Goal: Task Accomplishment & Management: Use online tool/utility

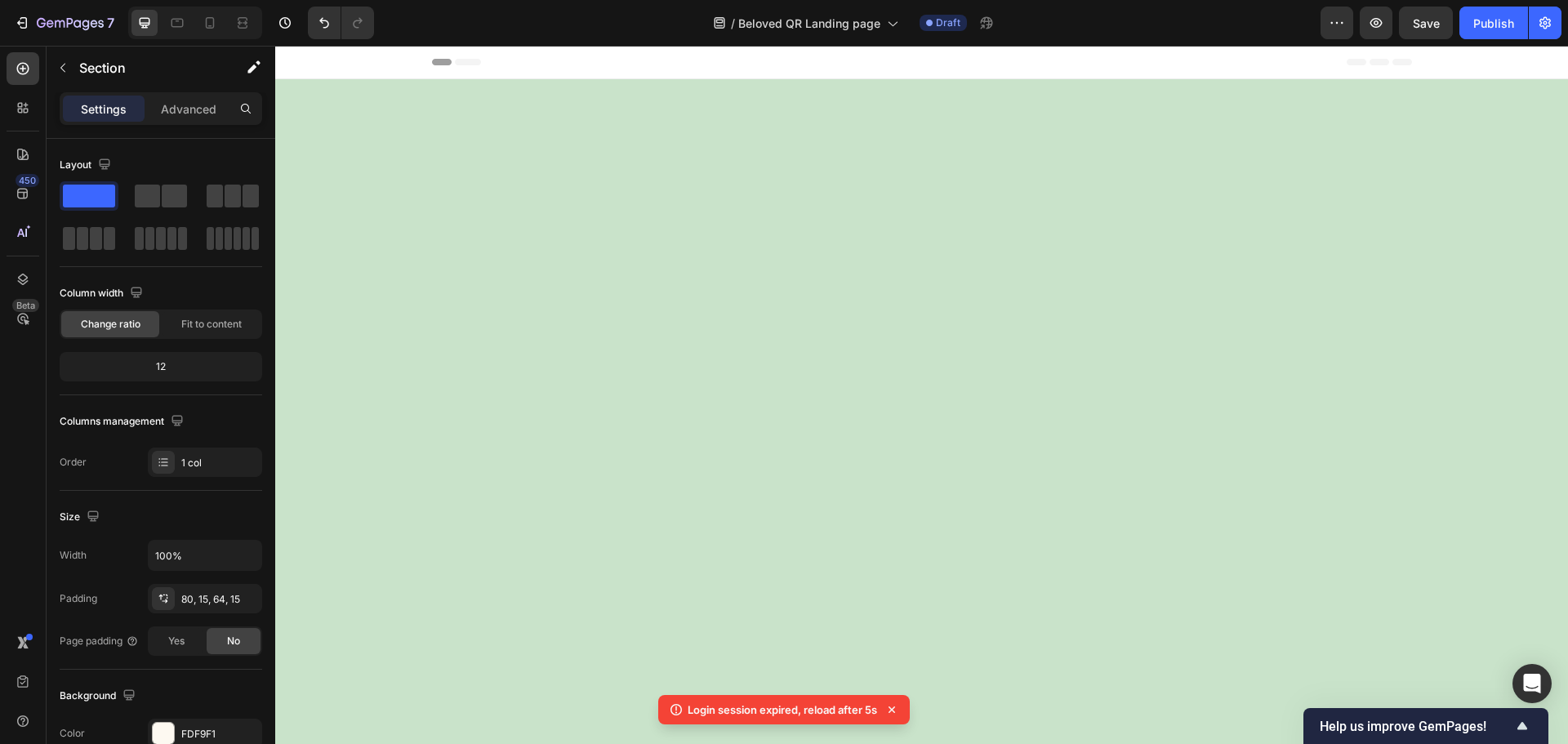
scroll to position [3105, 0]
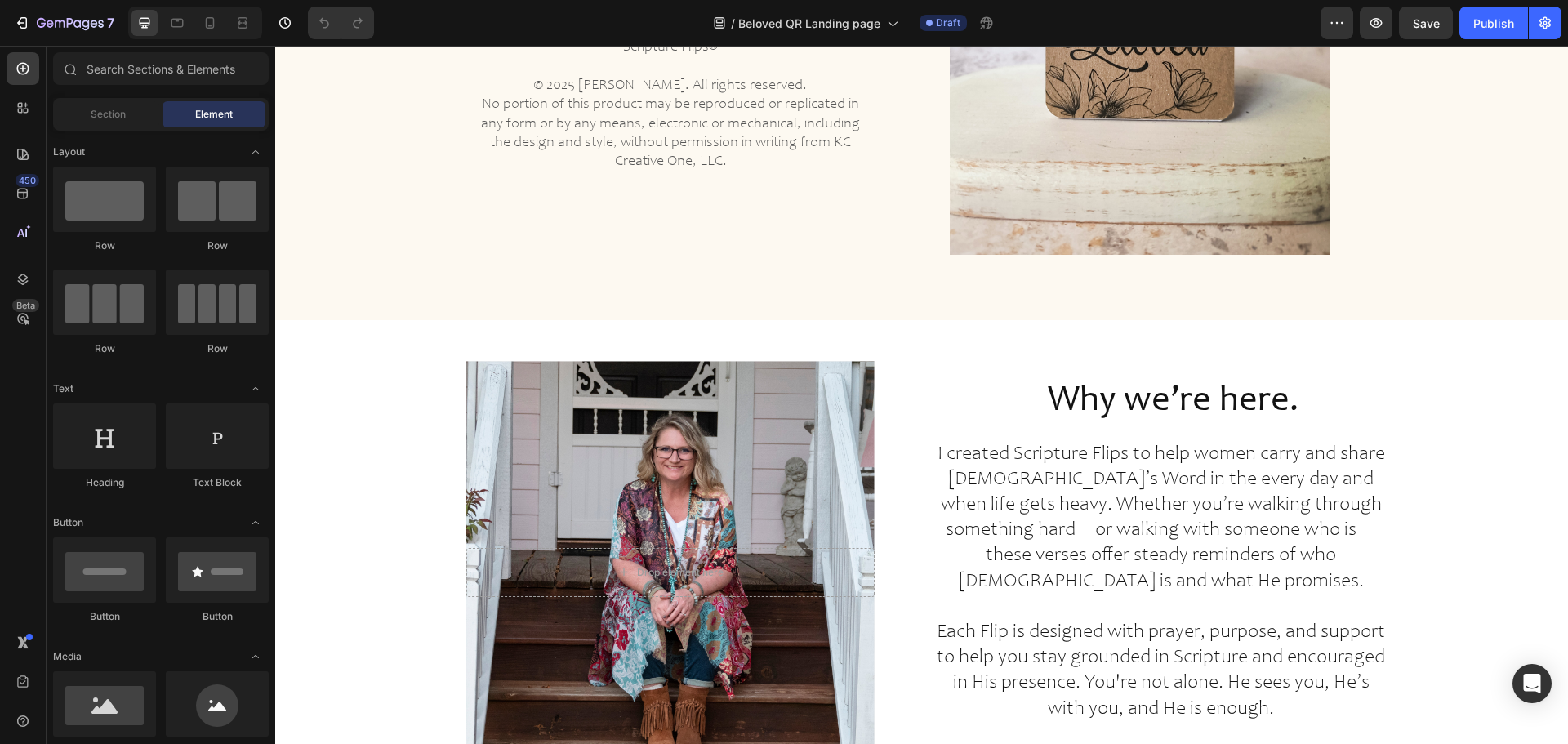
scroll to position [3758, 0]
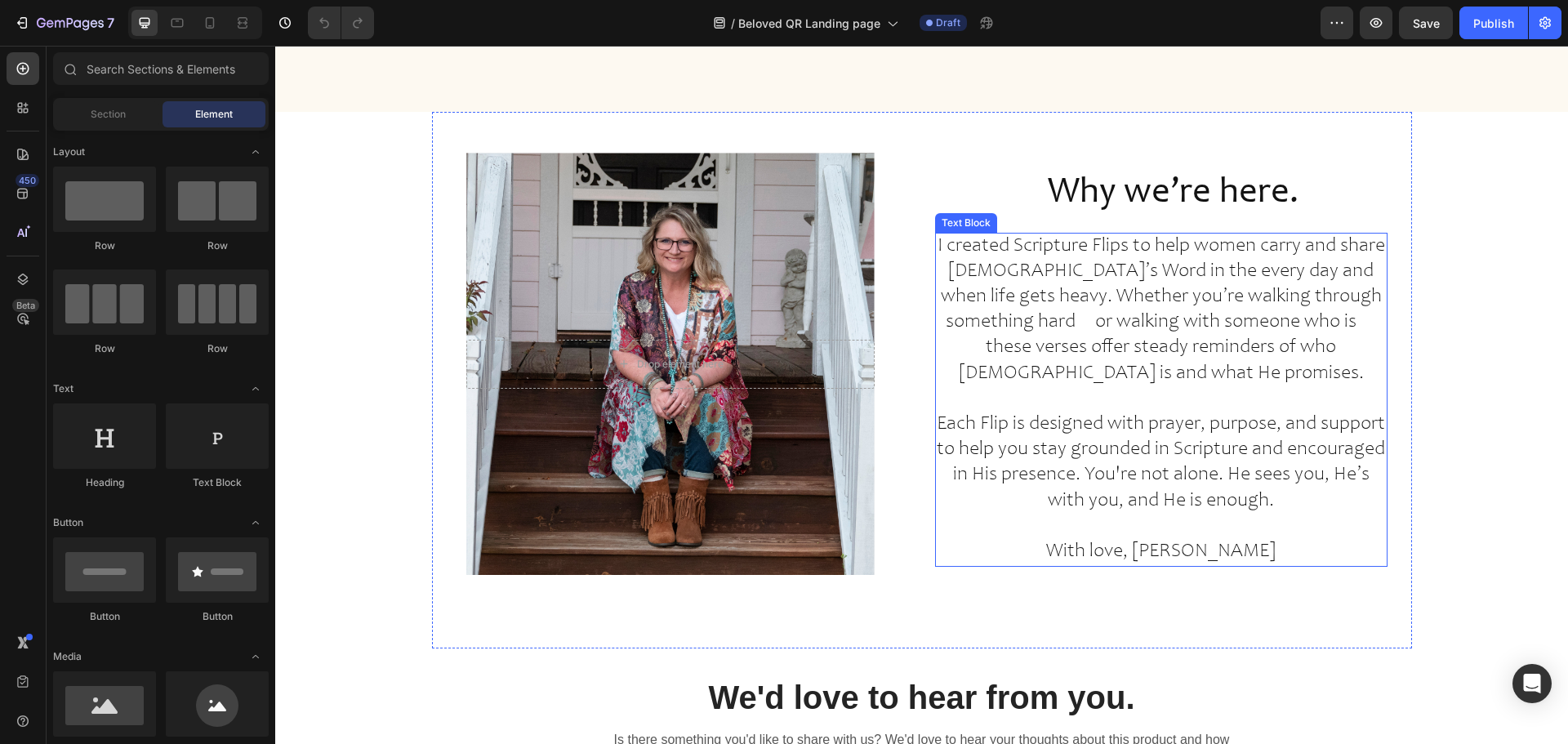
click at [1235, 476] on p "Each Flip is designed with prayer, purpose, and support to help you stay ground…" at bounding box center [1162, 463] width 449 height 102
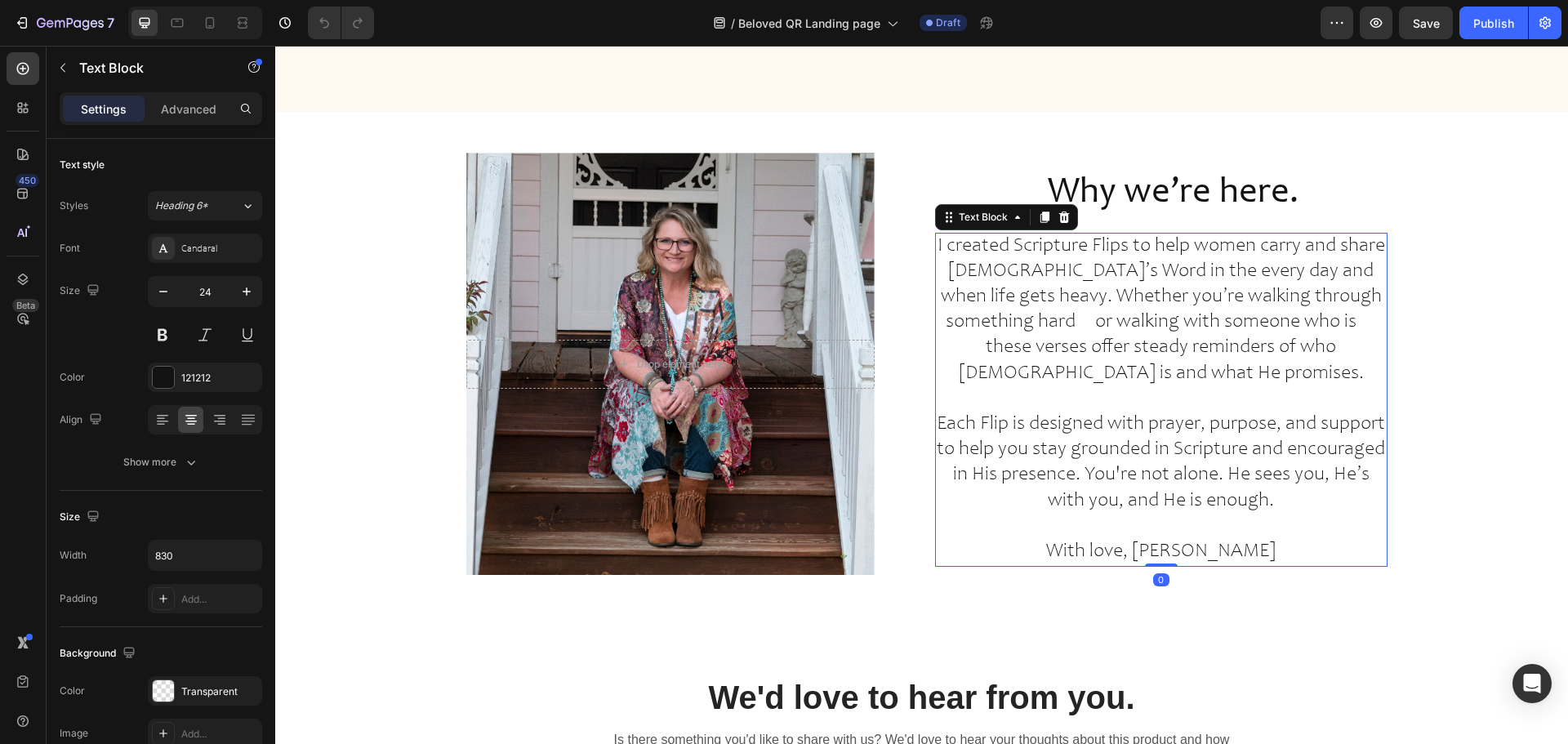
click at [1235, 477] on p "Each Flip is designed with prayer, purpose, and support to help you stay ground…" at bounding box center [1162, 463] width 449 height 102
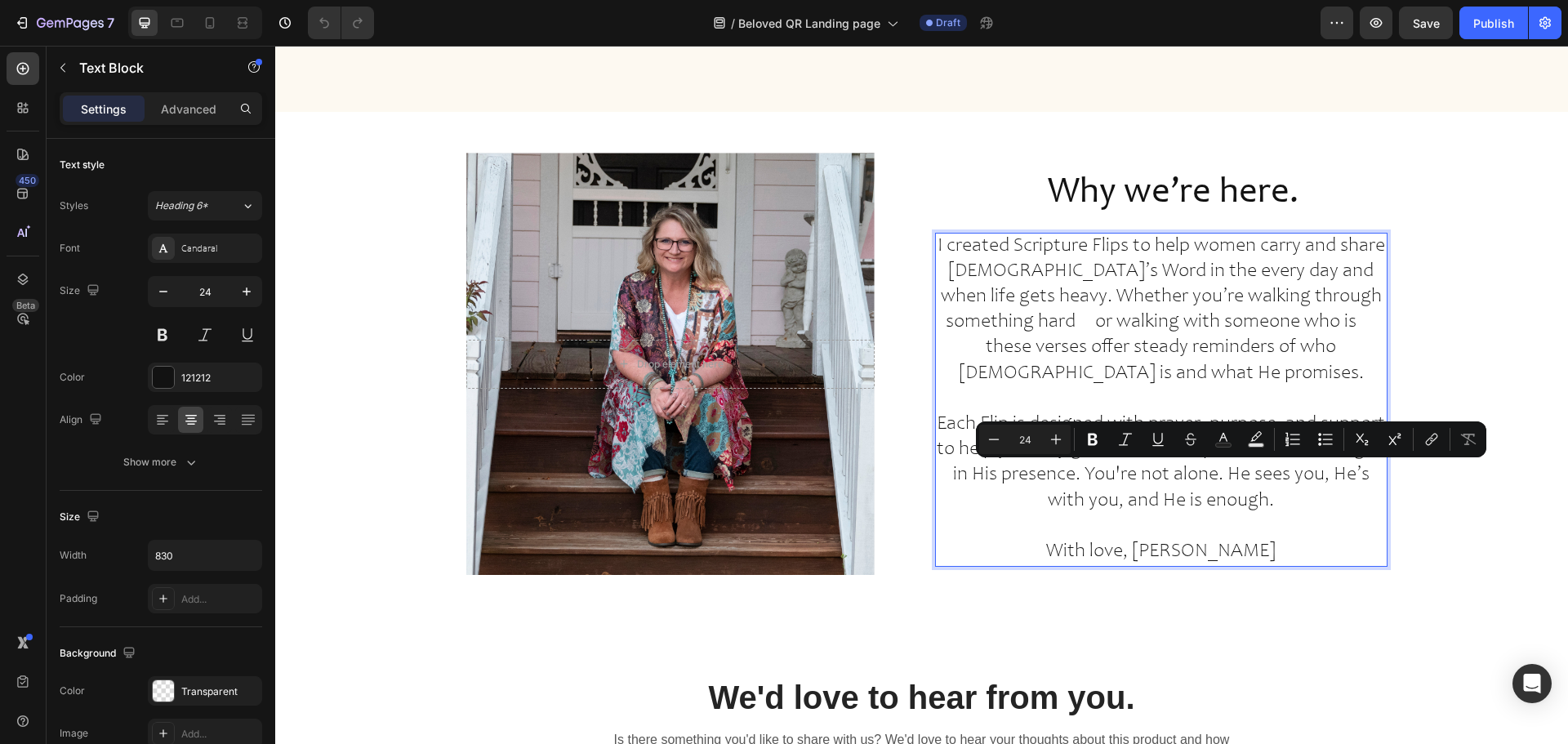
click at [1283, 484] on p "Each Flip is designed with prayer, purpose, and support to help you stay ground…" at bounding box center [1162, 463] width 449 height 102
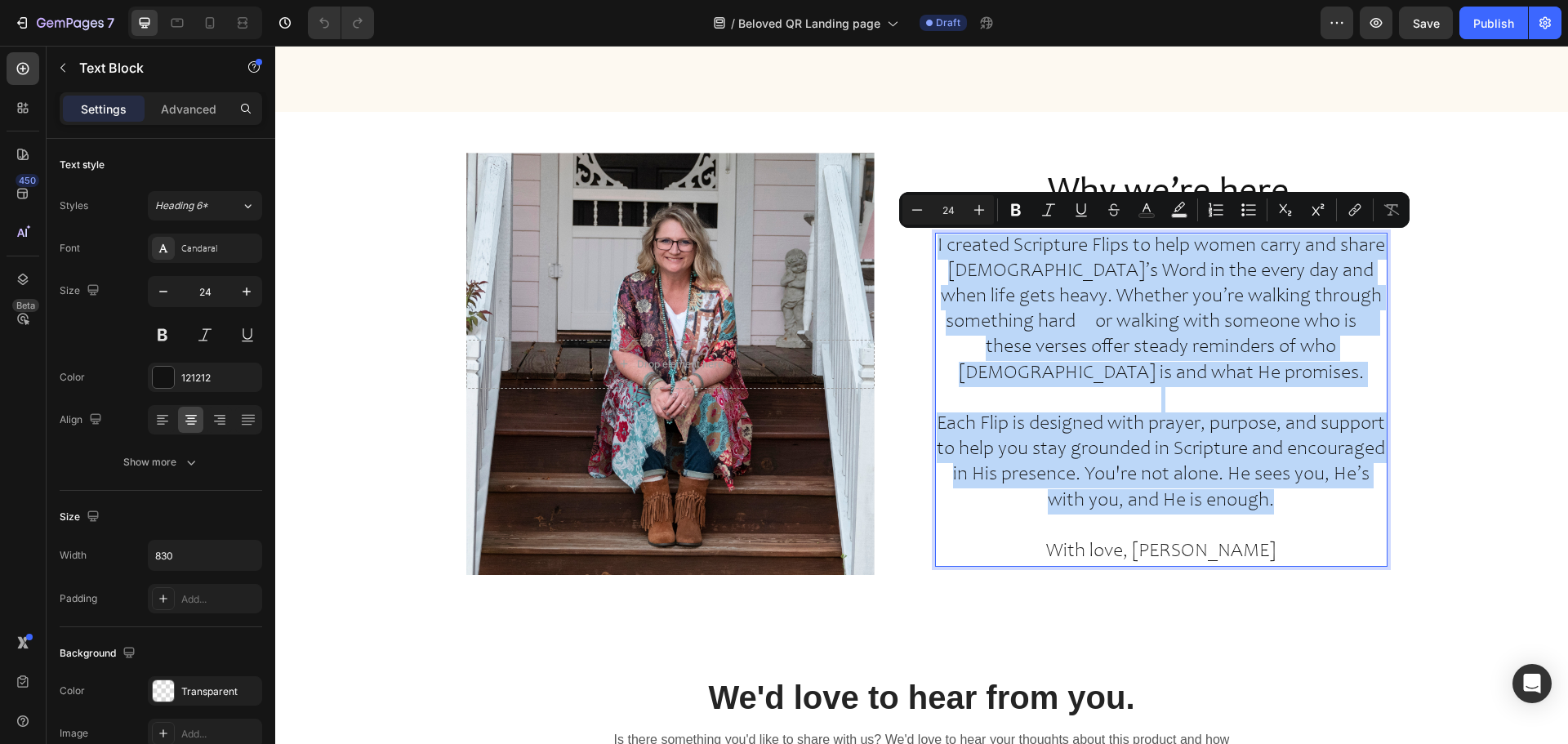
drag, startPoint x: 1284, startPoint y: 480, endPoint x: 933, endPoint y: 249, distance: 420.2
click at [935, 249] on div "I created Scripture Flips to help women carry and share God’s Word in the every…" at bounding box center [1161, 401] width 452 height 335
copy div "I created Scripture Flips to help women carry and share God’s Word in the every…"
click at [1277, 476] on p "Each Flip is designed with prayer, purpose, and support to help you stay ground…" at bounding box center [1162, 463] width 449 height 102
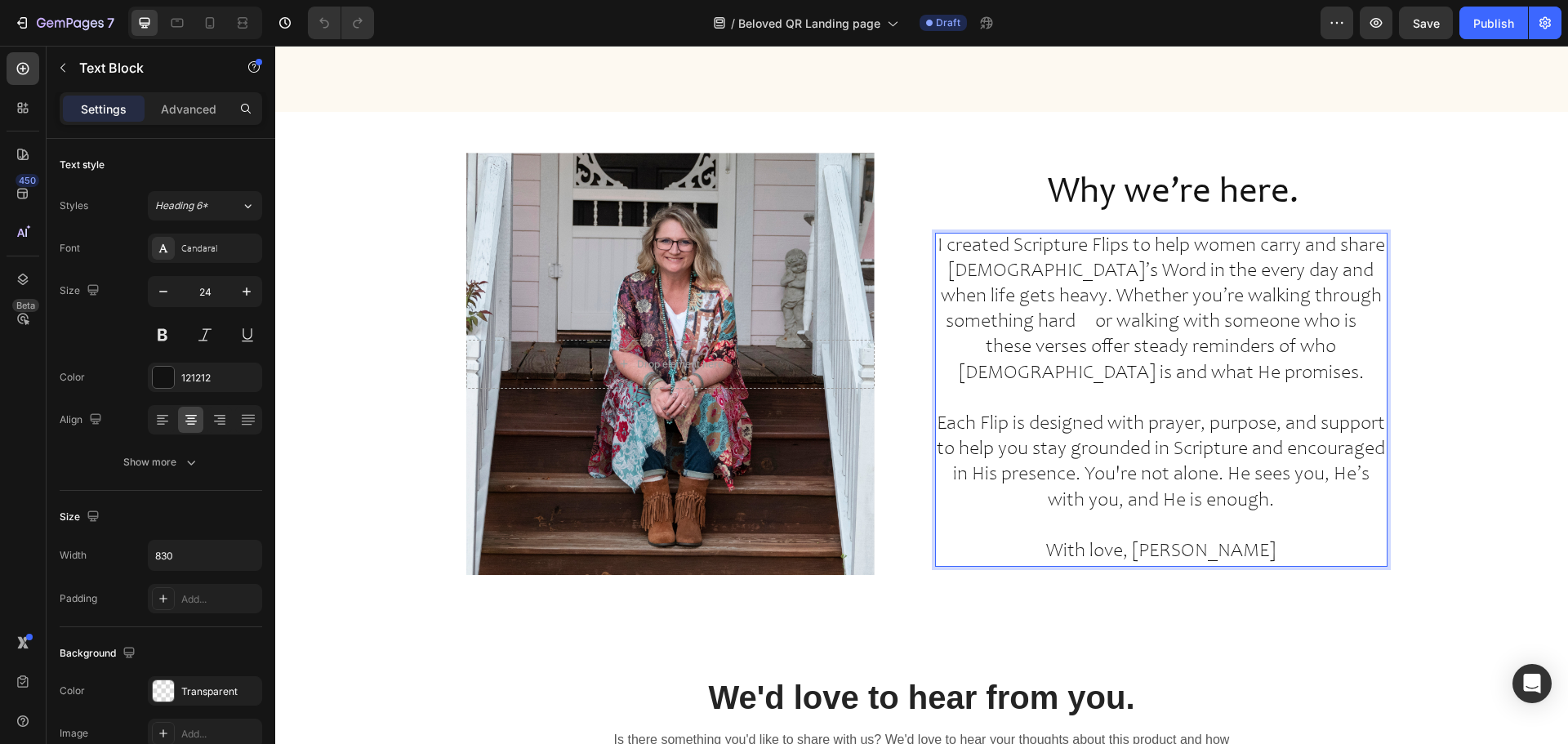
click at [1279, 481] on p "Each Flip is designed with prayer, purpose, and support to help you stay ground…" at bounding box center [1162, 463] width 449 height 102
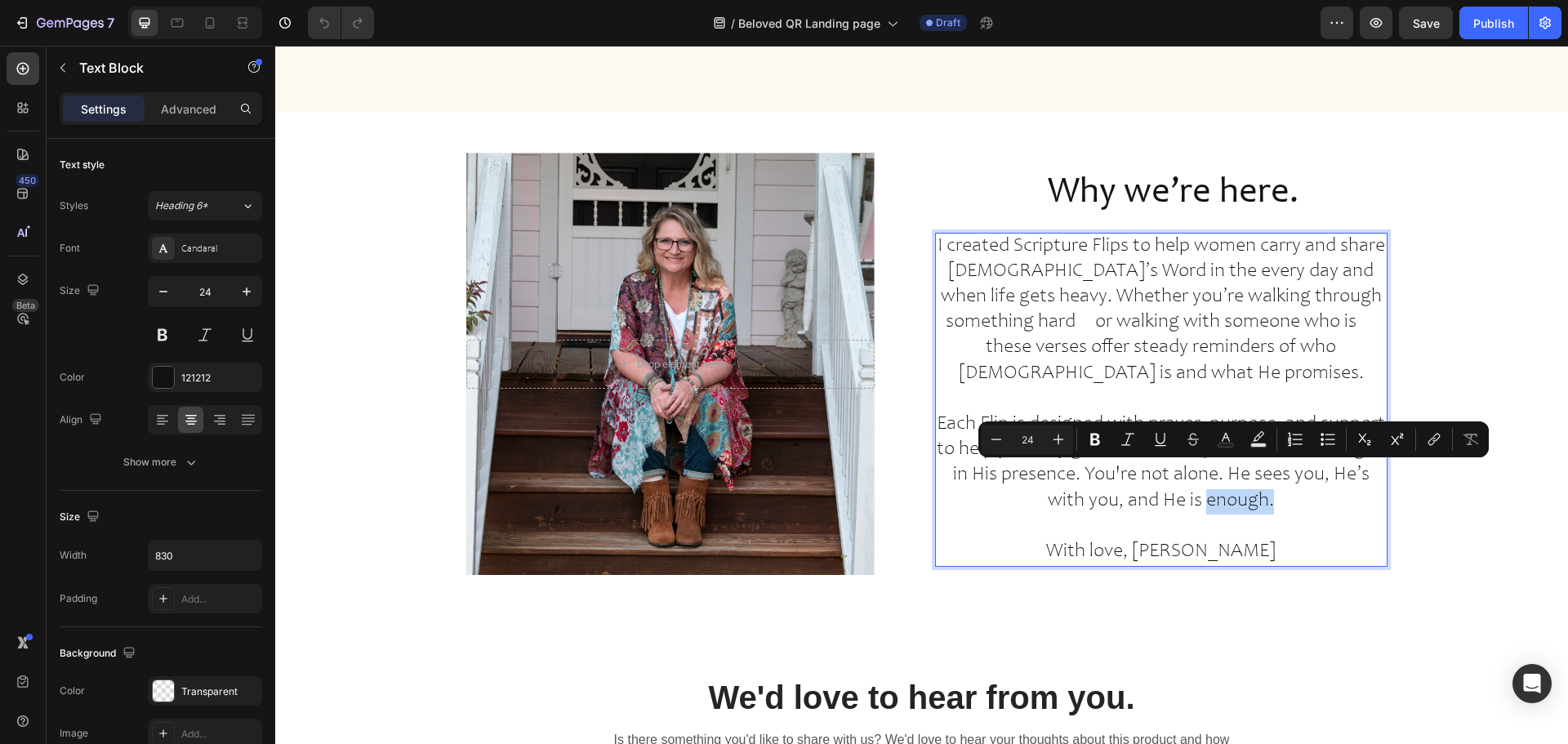
drag, startPoint x: 1284, startPoint y: 474, endPoint x: 1204, endPoint y: 478, distance: 80.1
click at [1204, 478] on p "Each Flip is designed with prayer, purpose, and support to help you stay ground…" at bounding box center [1162, 463] width 449 height 102
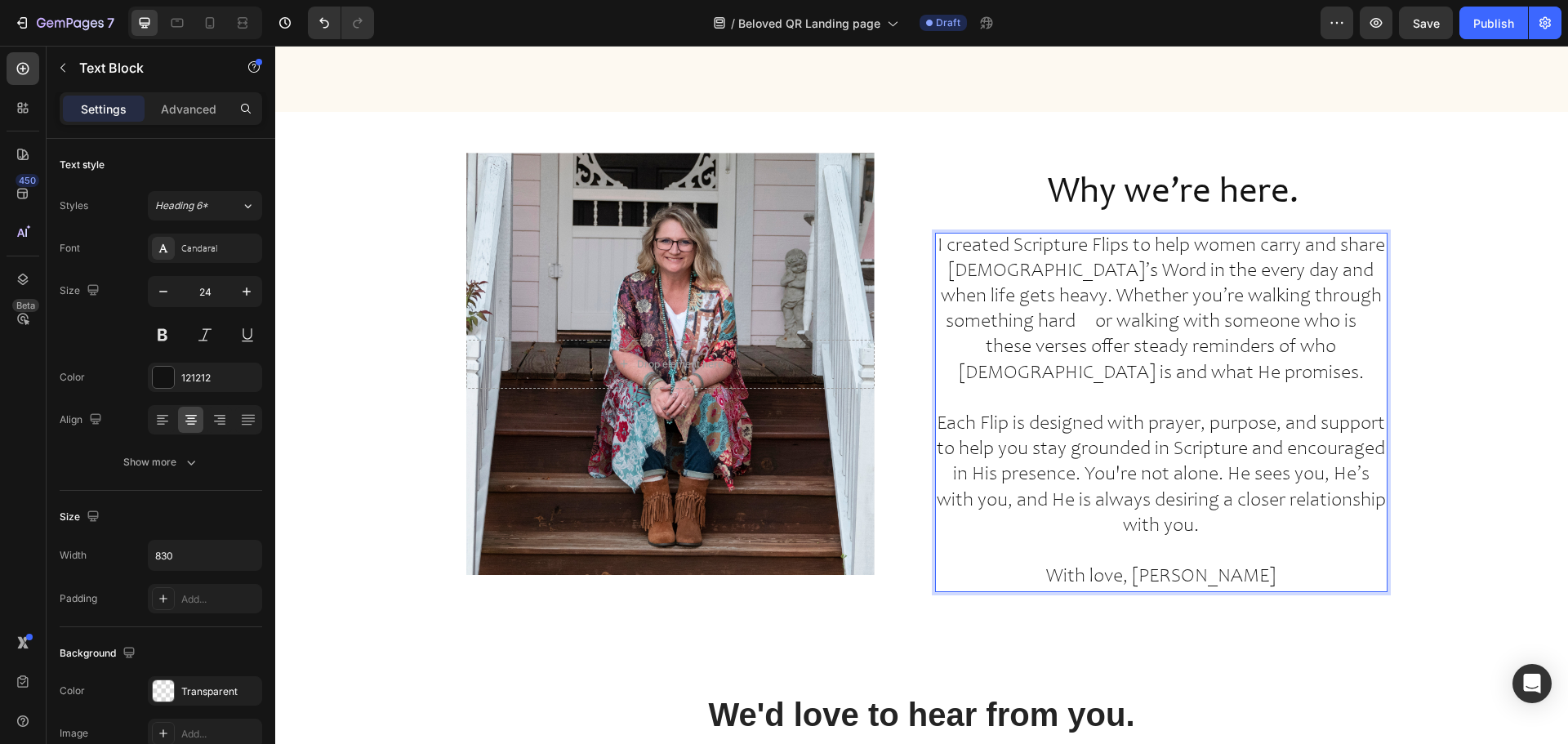
click at [1251, 565] on p "With love, Kendra" at bounding box center [1162, 578] width 449 height 25
click at [1431, 24] on span "Save" at bounding box center [1426, 23] width 27 height 14
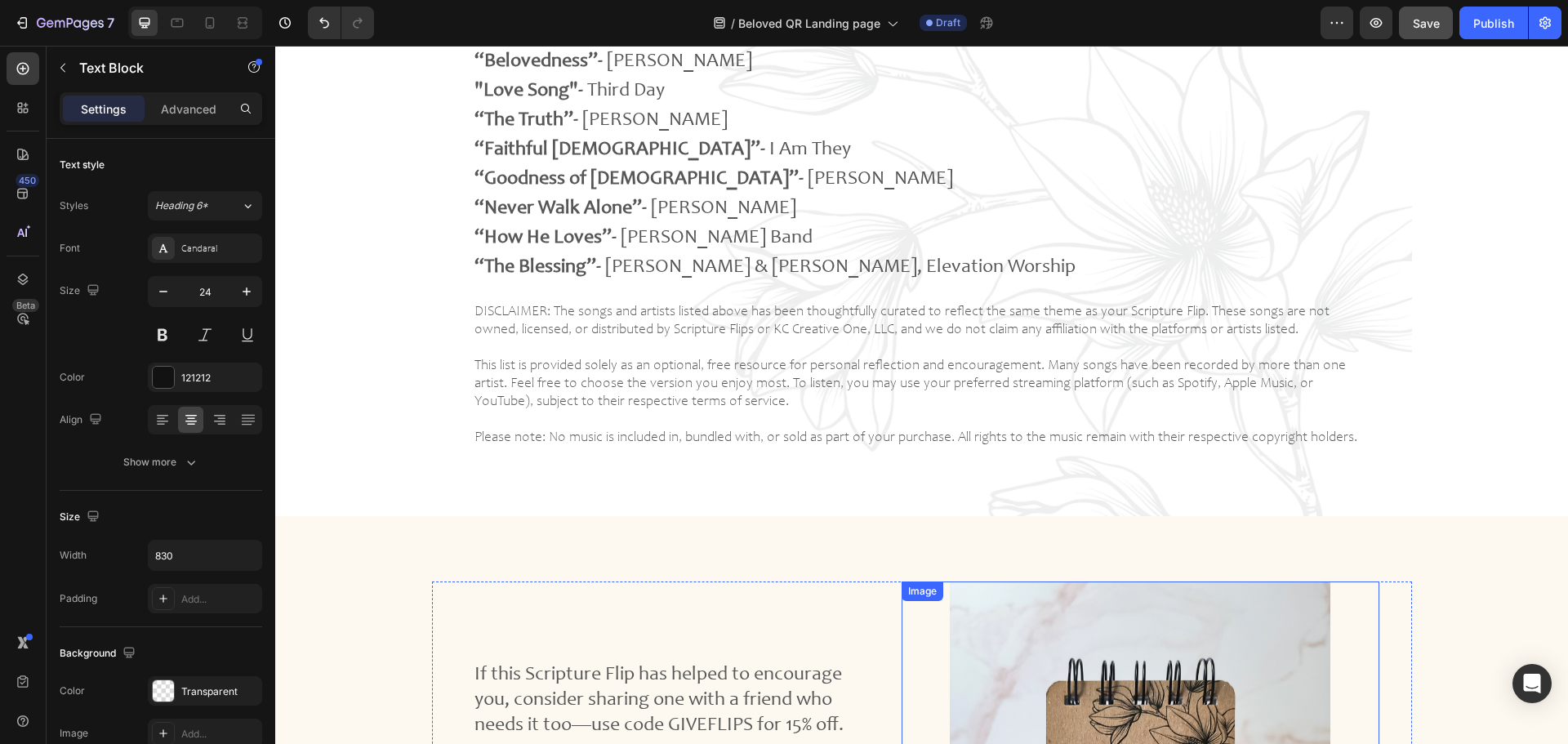
scroll to position [2697, 0]
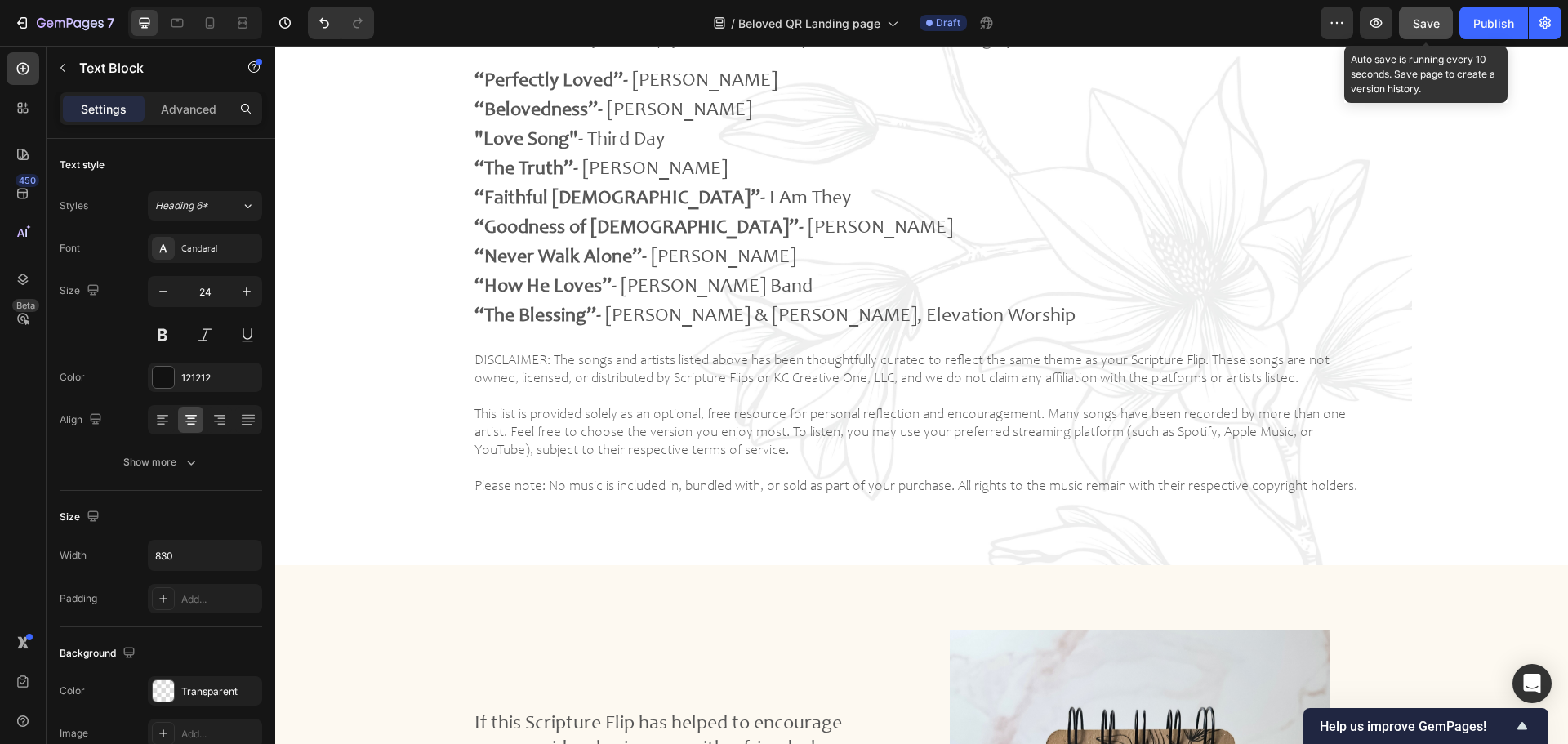
click at [1441, 28] on button "Save" at bounding box center [1426, 23] width 54 height 33
